Goal: Task Accomplishment & Management: Complete application form

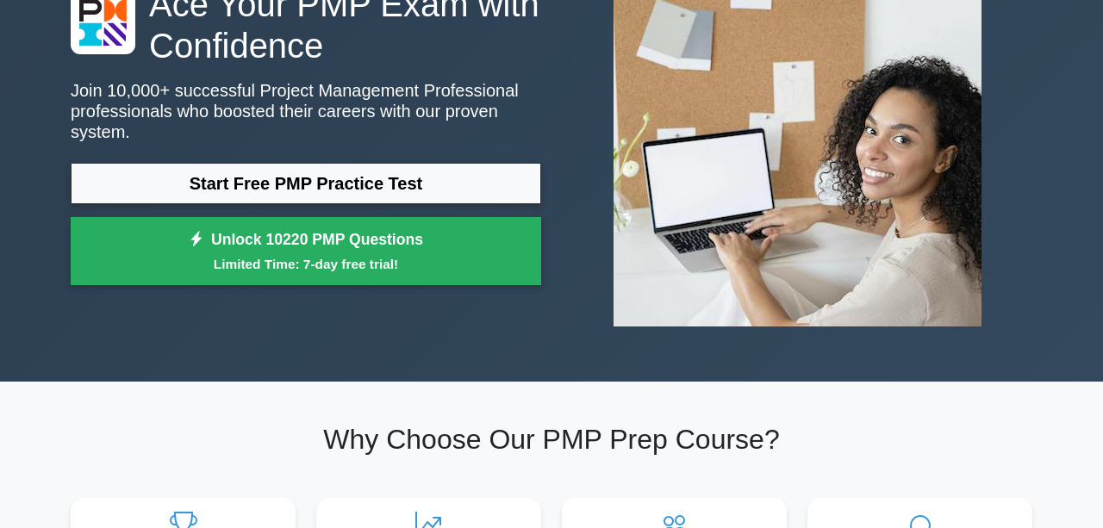
scroll to position [144, 0]
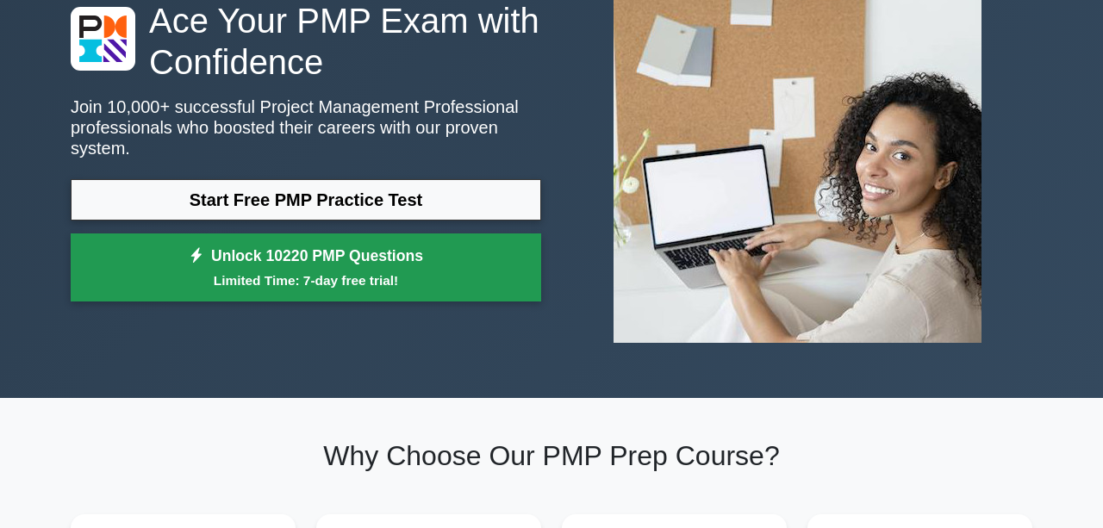
click at [371, 241] on link "Unlock 10220 PMP Questions Limited Time: 7-day free trial!" at bounding box center [306, 267] width 470 height 69
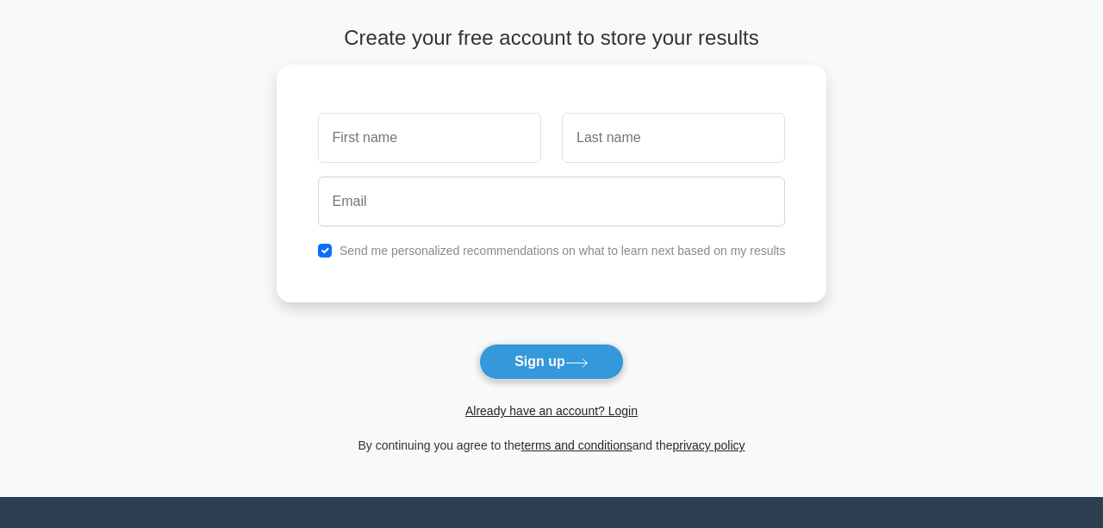
scroll to position [26, 0]
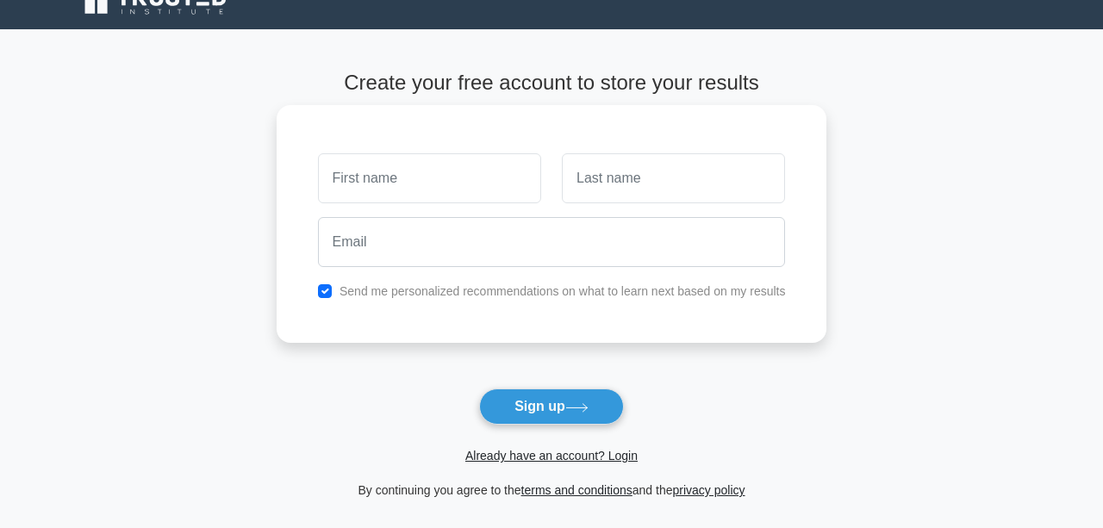
click at [376, 172] on input "text" at bounding box center [429, 178] width 223 height 50
type input "[PERSON_NAME]"
click at [646, 178] on input "text" at bounding box center [673, 178] width 223 height 50
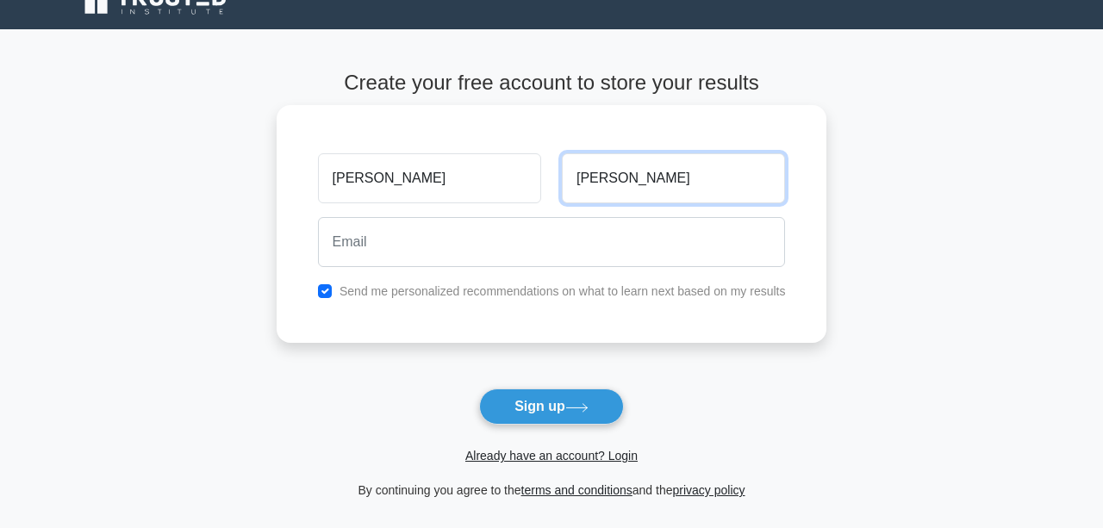
type input "[PERSON_NAME]"
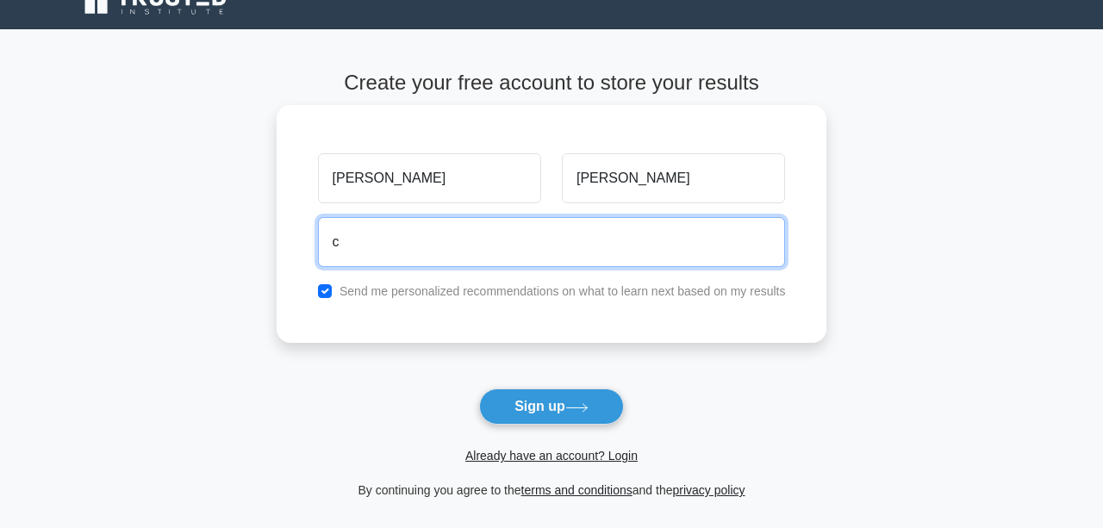
click at [531, 257] on input "c" at bounding box center [552, 242] width 468 height 50
type input "[PERSON_NAME][EMAIL_ADDRESS][DOMAIN_NAME]"
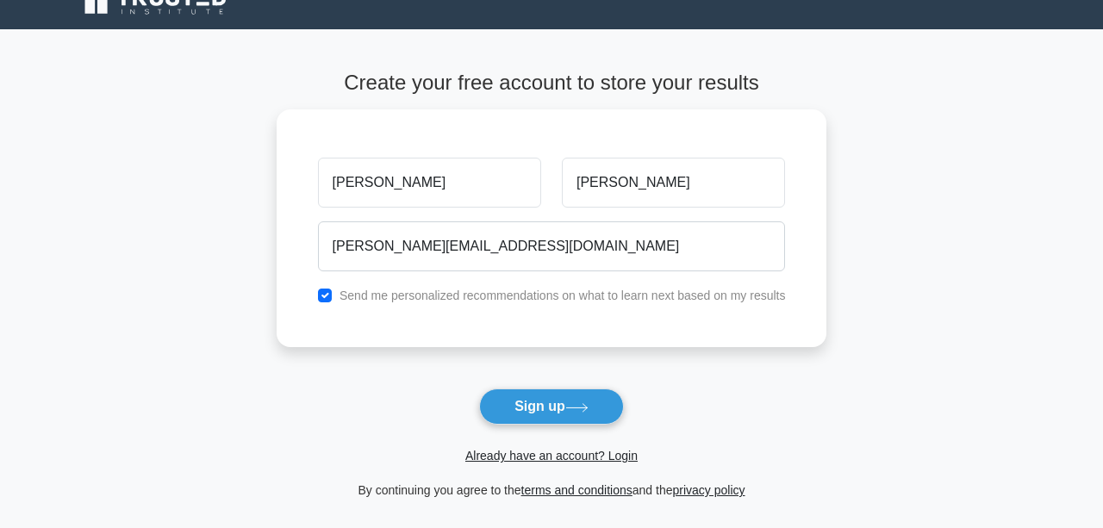
click at [560, 407] on button "Sign up" at bounding box center [551, 406] width 145 height 36
